Goal: Transaction & Acquisition: Book appointment/travel/reservation

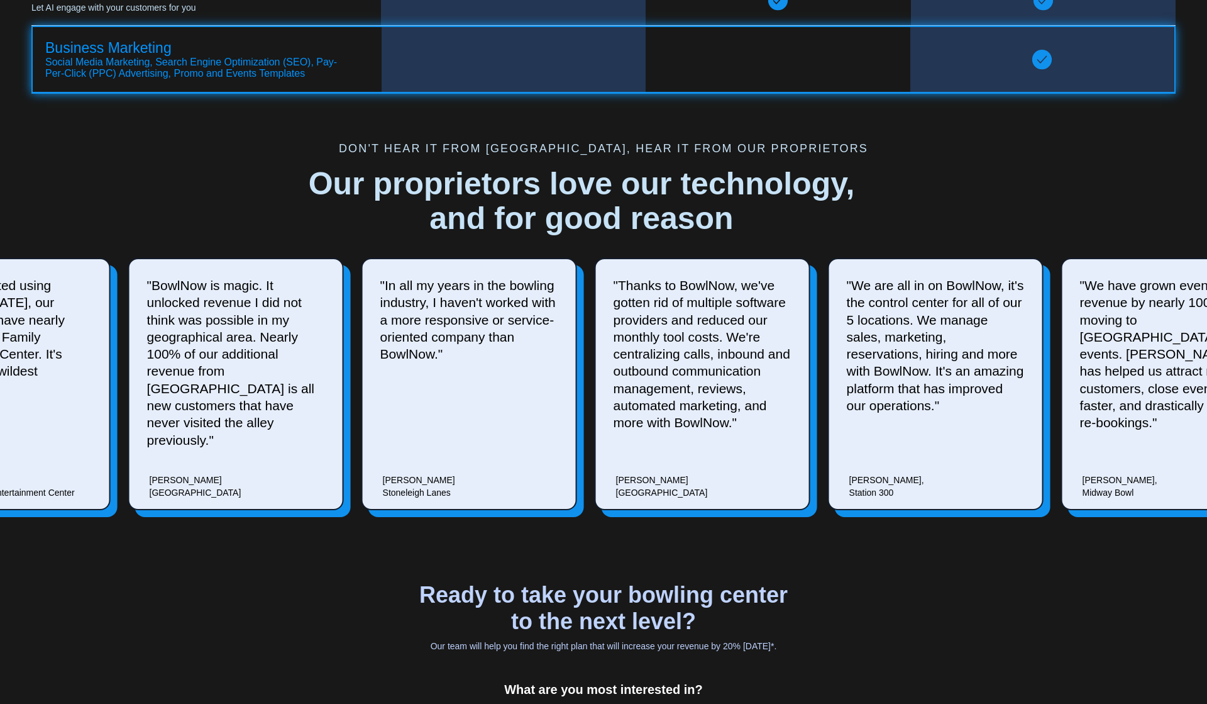
scroll to position [3688, 0]
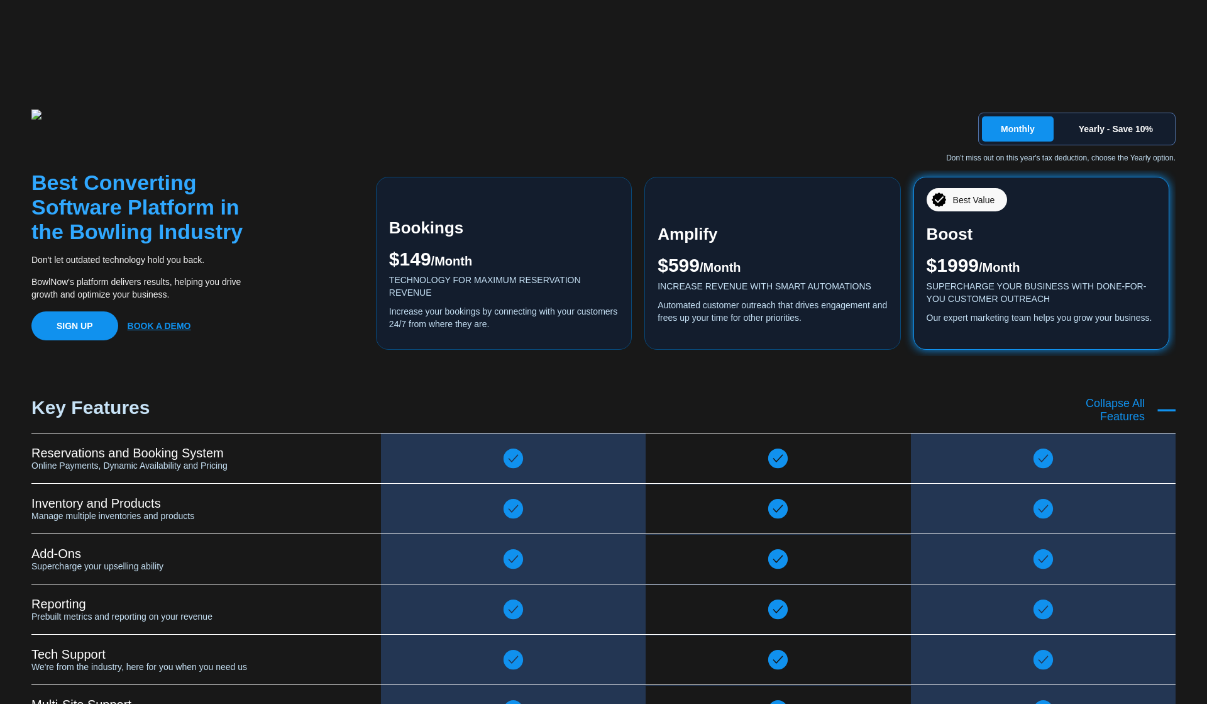
scroll to position [2088, 0]
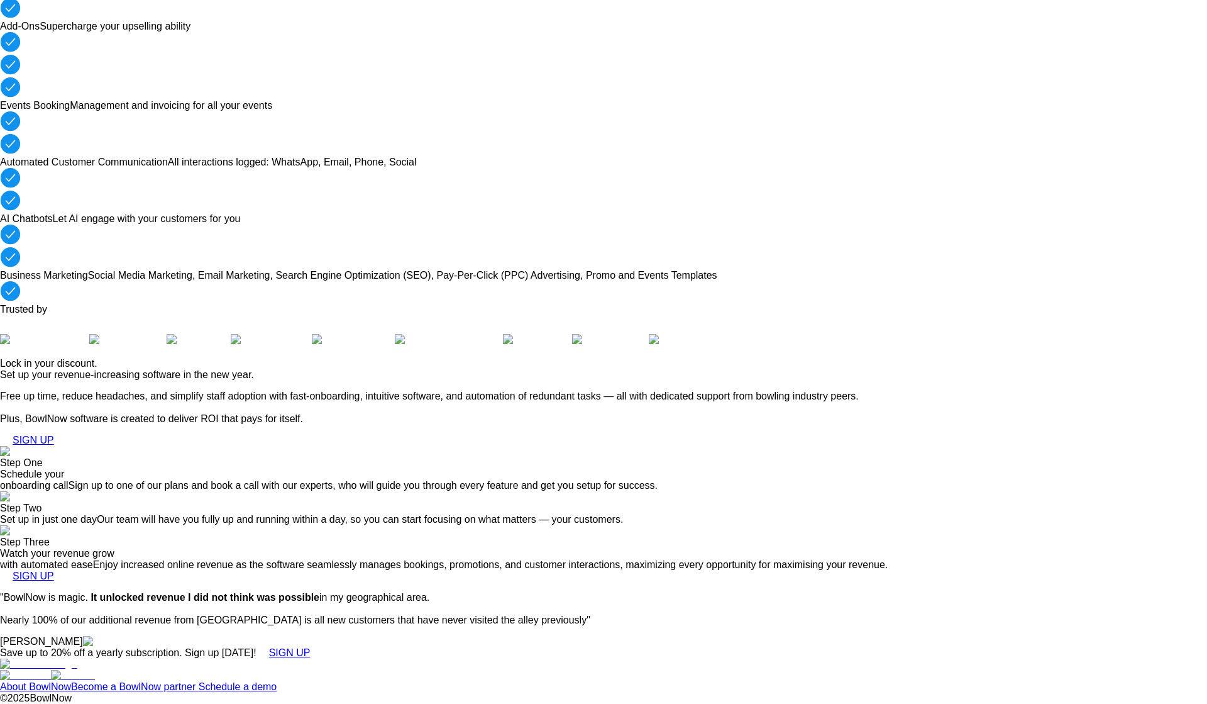
scroll to position [2699, 0]
click at [340, 681] on link "Privacy Policy" at bounding box center [308, 686] width 63 height 11
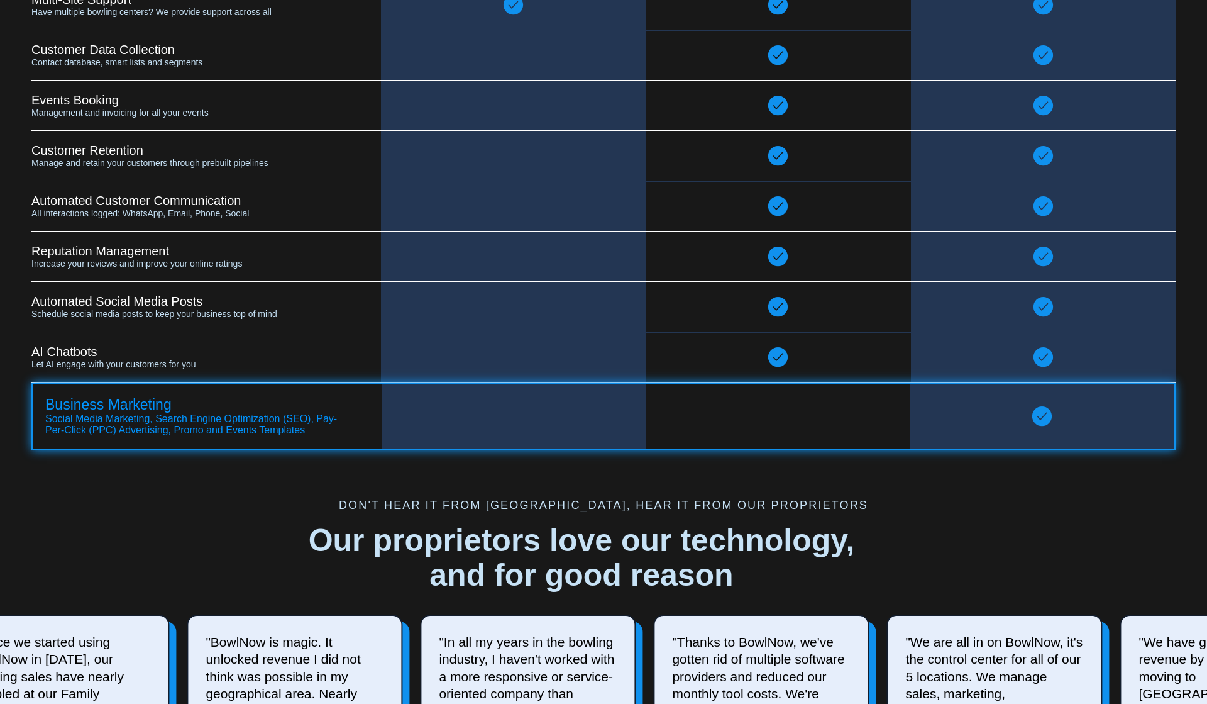
scroll to position [3688, 0]
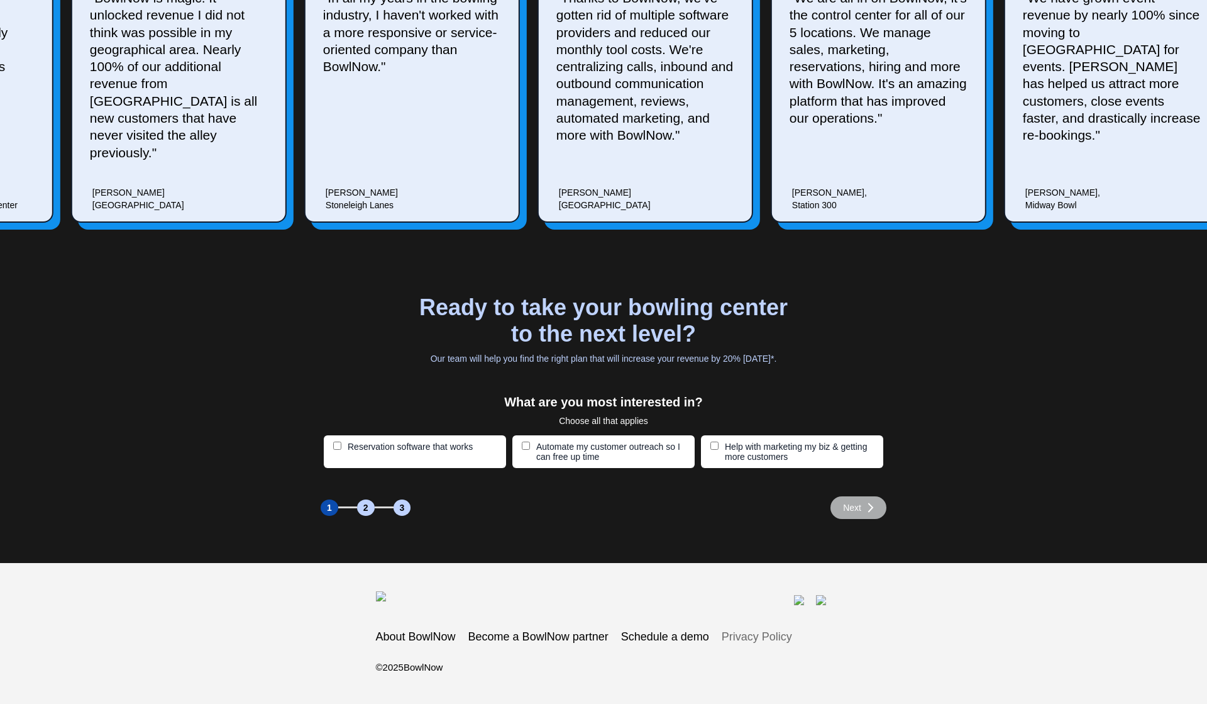
click at [791, 638] on link "Privacy Policy" at bounding box center [757, 636] width 70 height 13
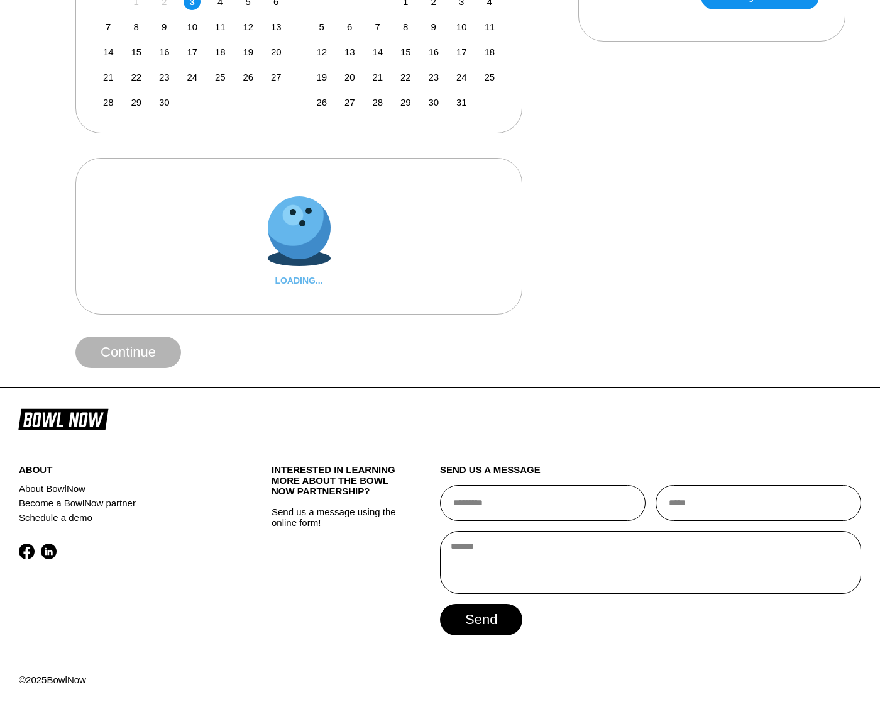
scroll to position [375, 0]
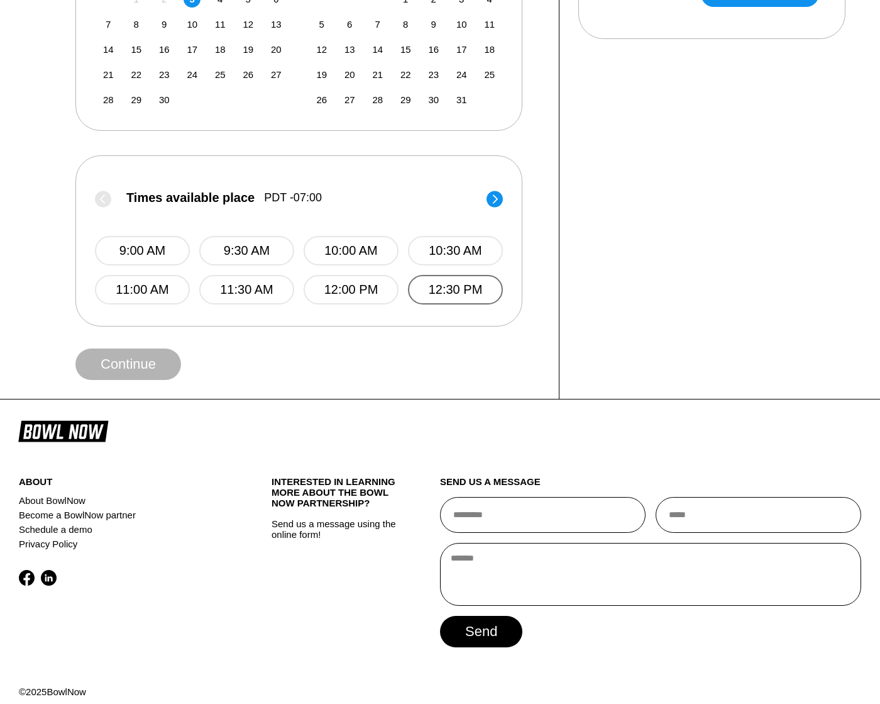
scroll to position [355, 0]
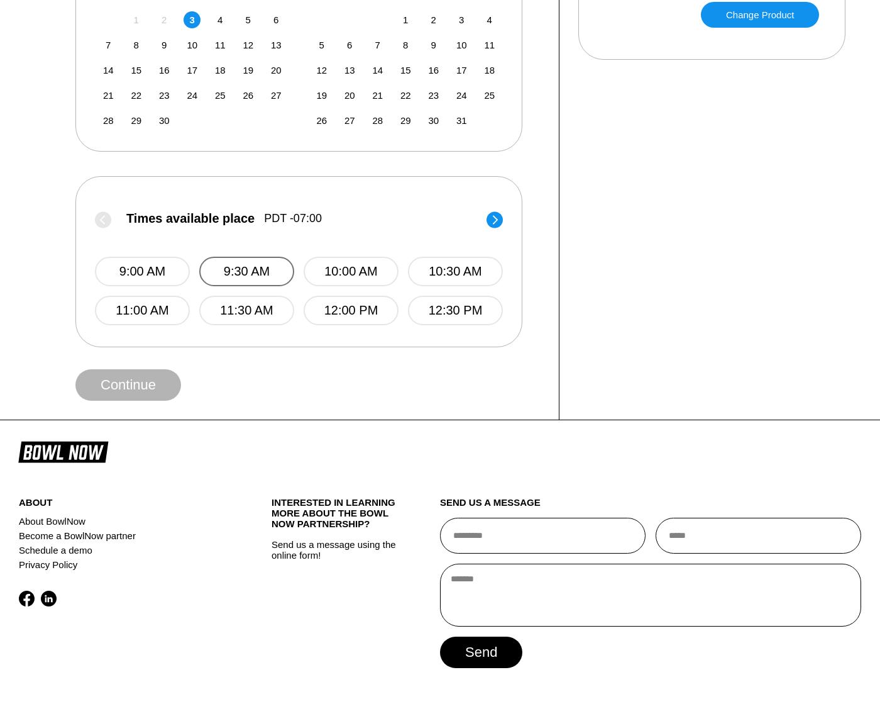
click at [280, 263] on button "9:30 AM" at bounding box center [246, 272] width 95 height 30
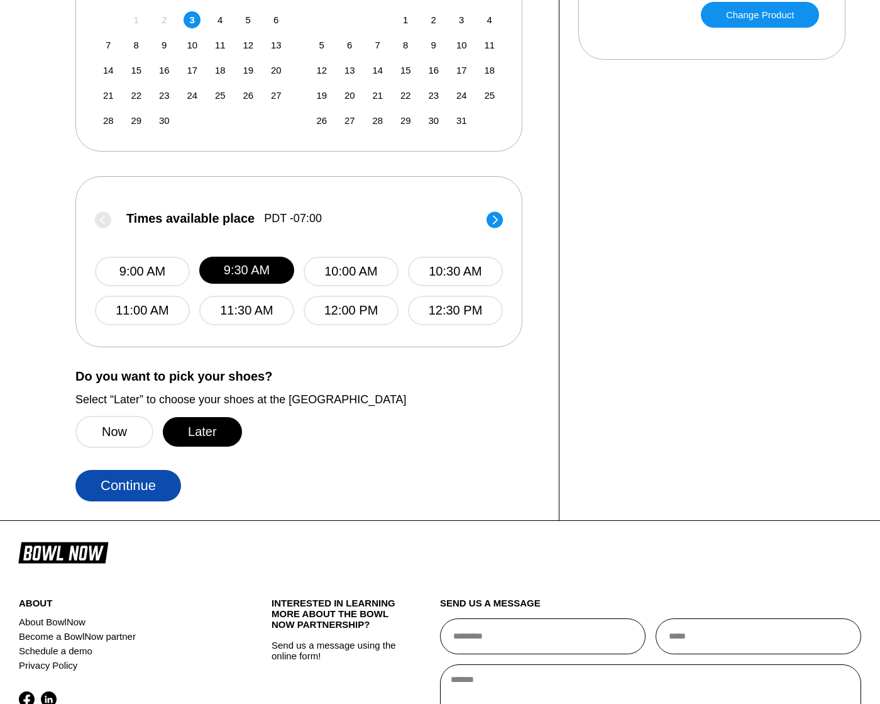
click at [142, 485] on button "Continue" at bounding box center [128, 485] width 106 height 31
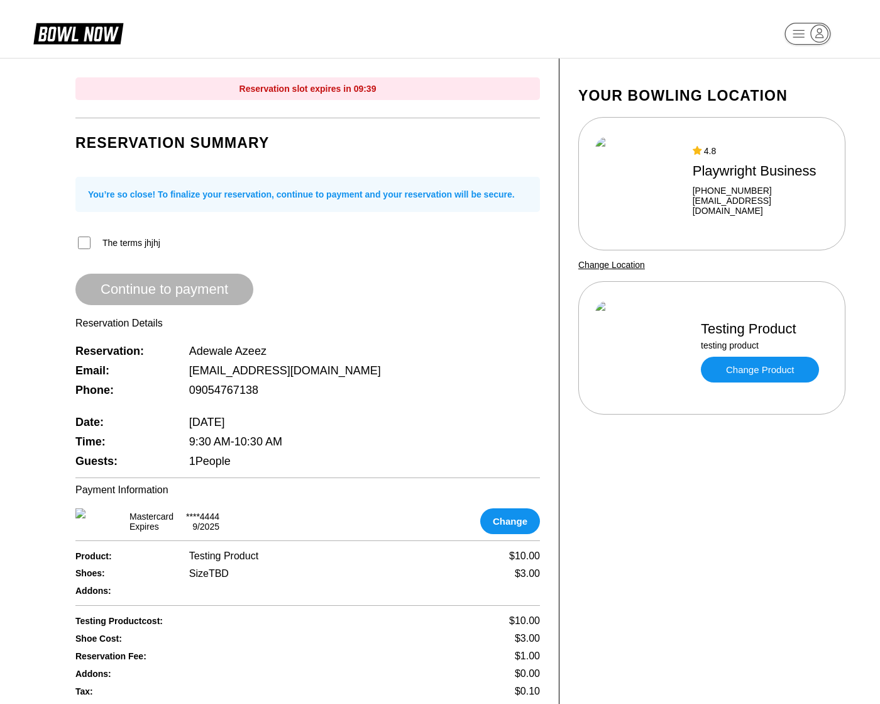
scroll to position [456, 0]
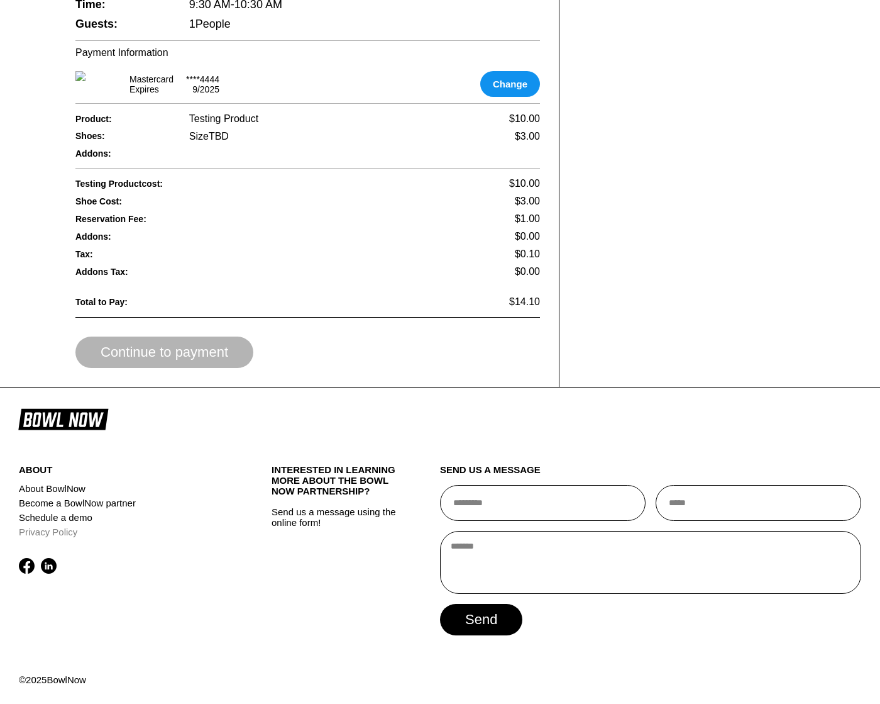
click at [71, 536] on link "Privacy Policy" at bounding box center [124, 531] width 211 height 14
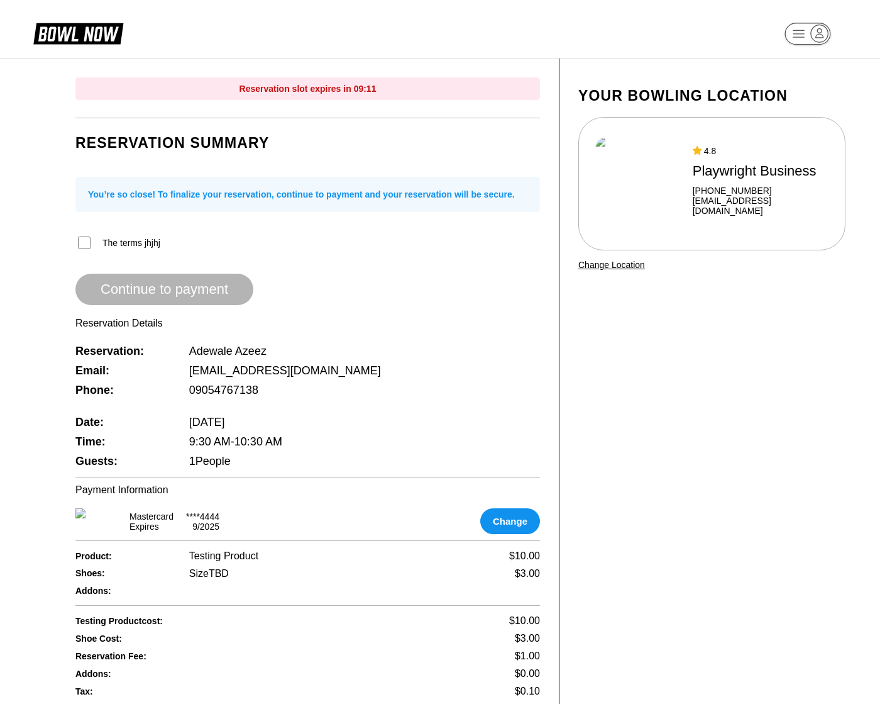
scroll to position [456, 0]
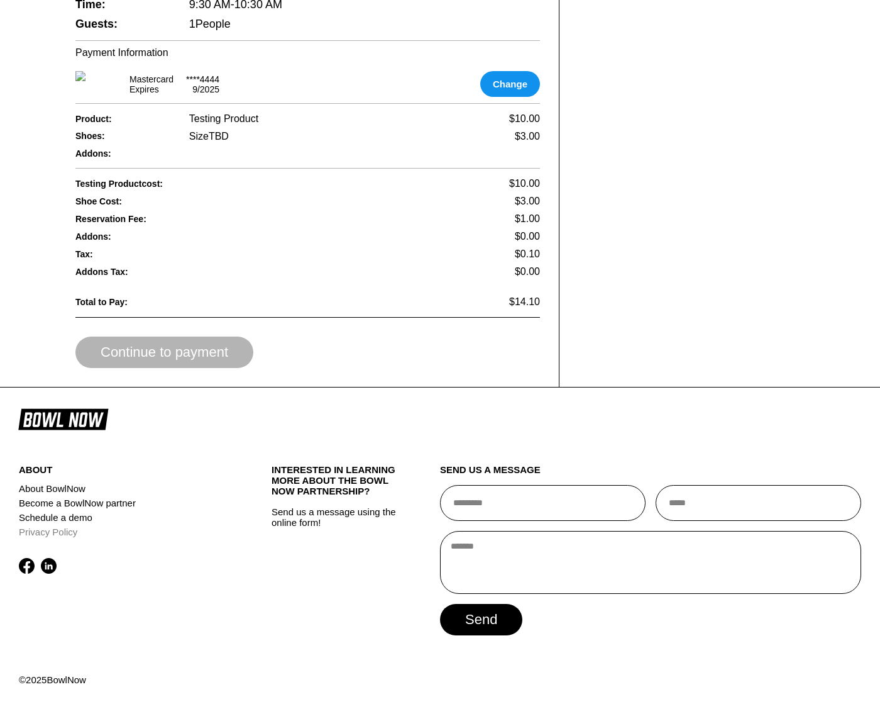
click at [52, 536] on link "Privacy Policy" at bounding box center [124, 531] width 211 height 14
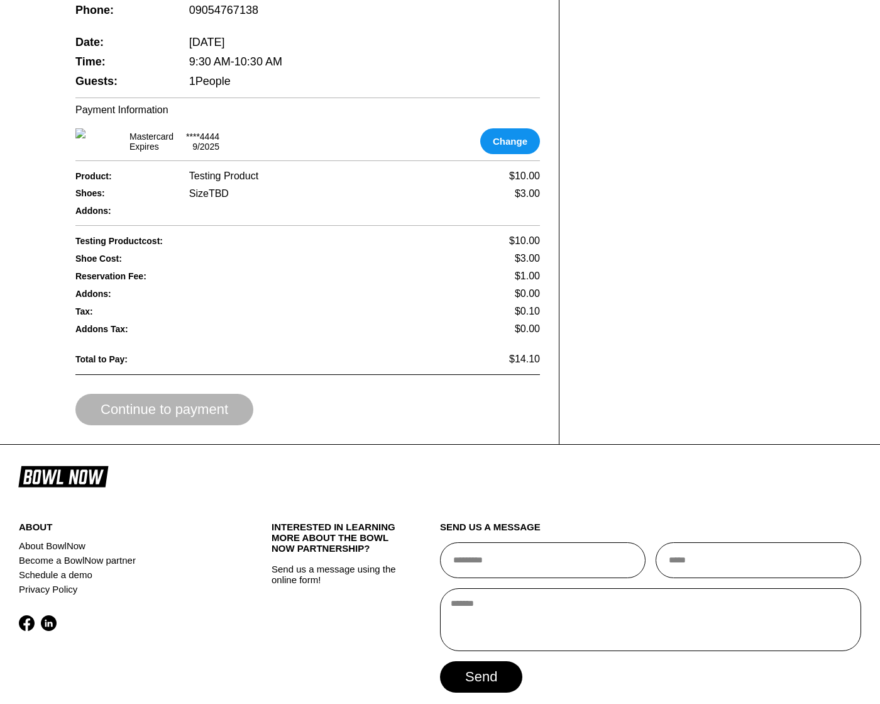
scroll to position [456, 0]
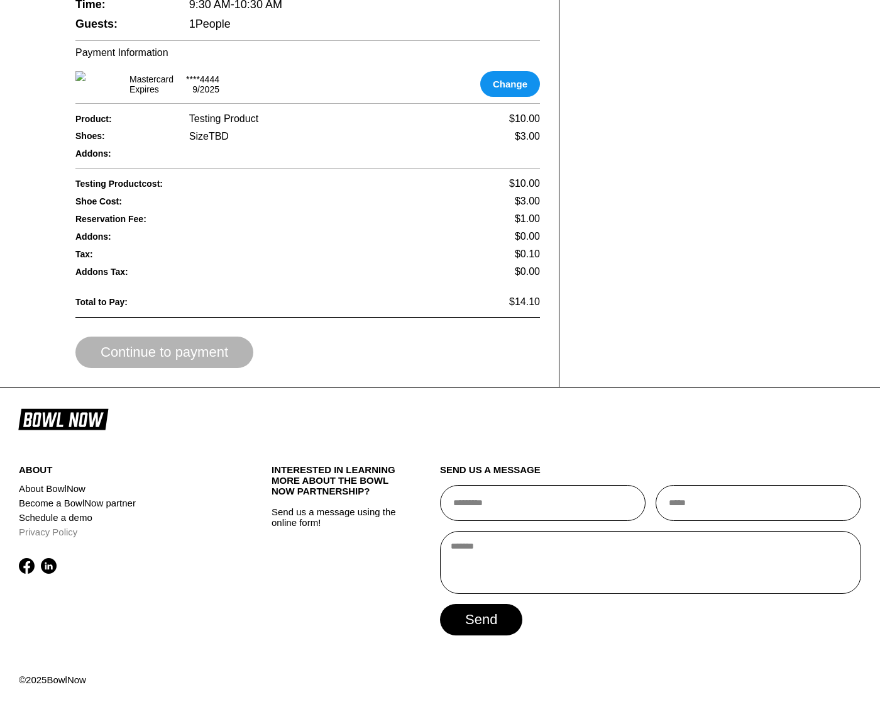
click at [65, 539] on link "Privacy Policy" at bounding box center [124, 531] width 211 height 14
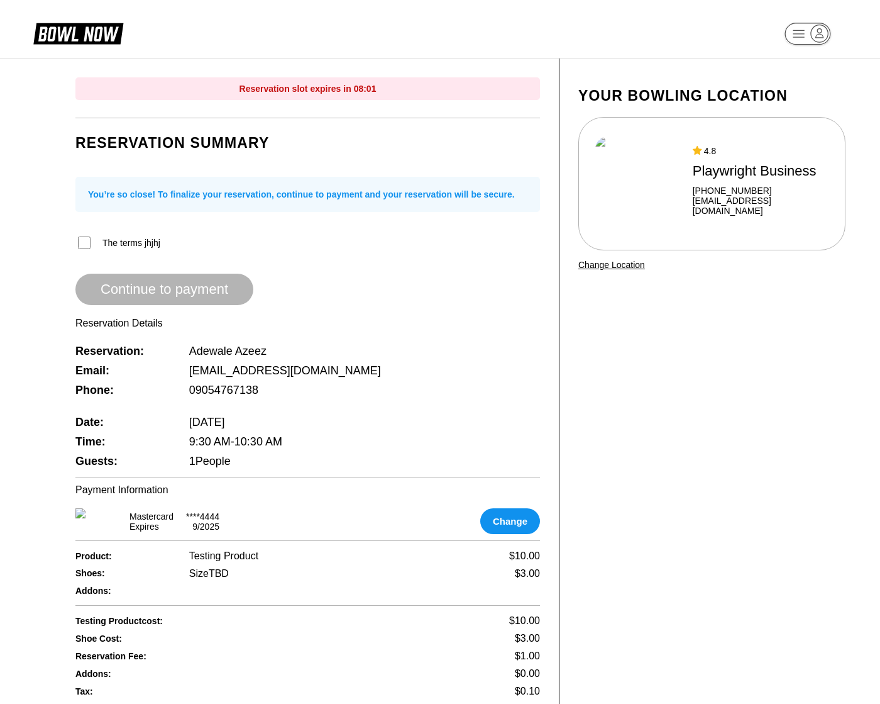
scroll to position [456, 0]
